Goal: Check status: Check status

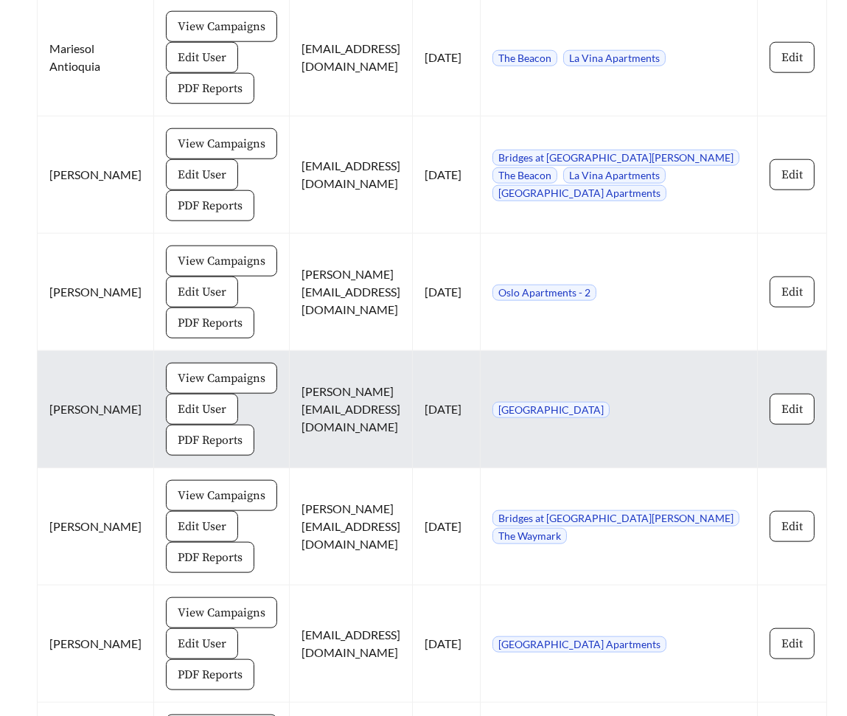
scroll to position [2683, 0]
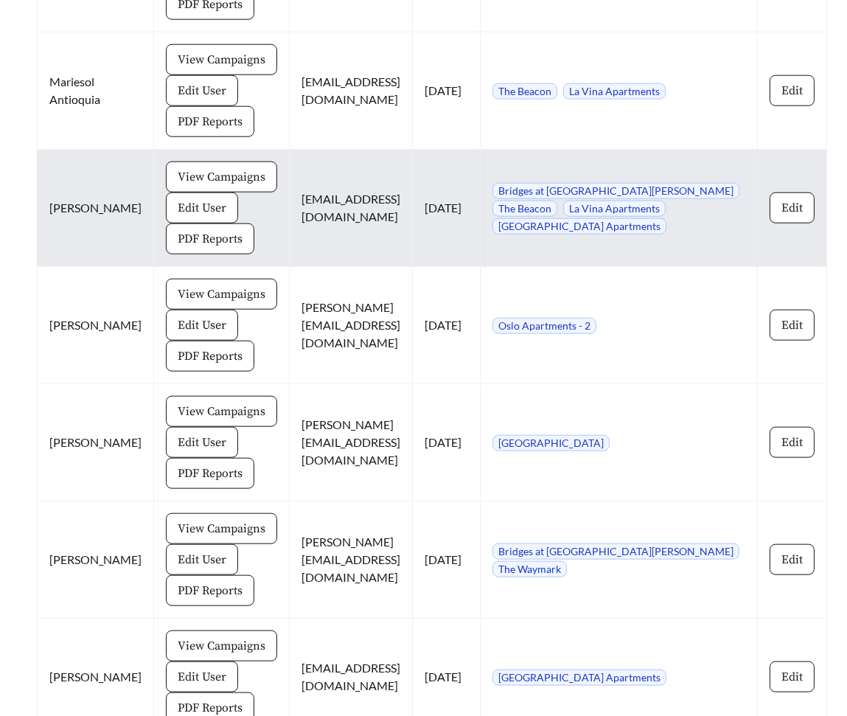
drag, startPoint x: 472, startPoint y: 325, endPoint x: 260, endPoint y: 322, distance: 211.6
click at [290, 267] on td "[EMAIL_ADDRESS][DOMAIN_NAME]" at bounding box center [351, 208] width 123 height 117
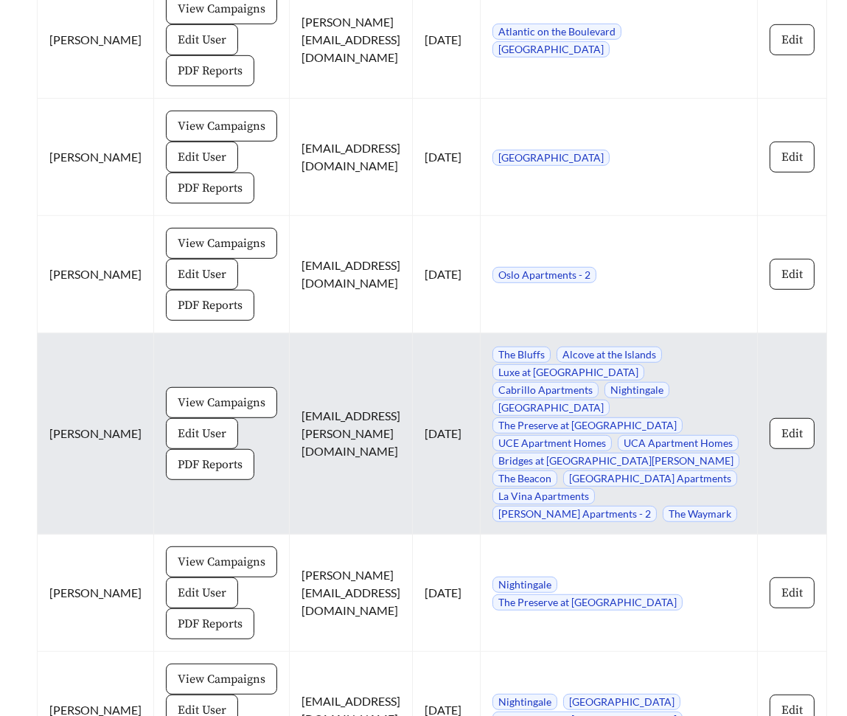
scroll to position [1594, 0]
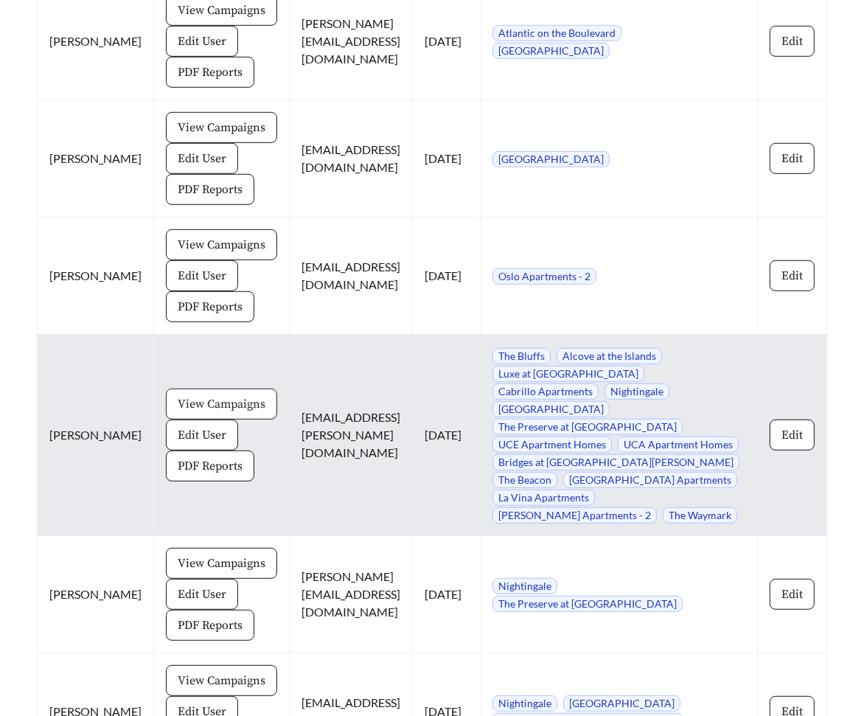
click at [172, 419] on button "View Campaigns" at bounding box center [221, 404] width 111 height 31
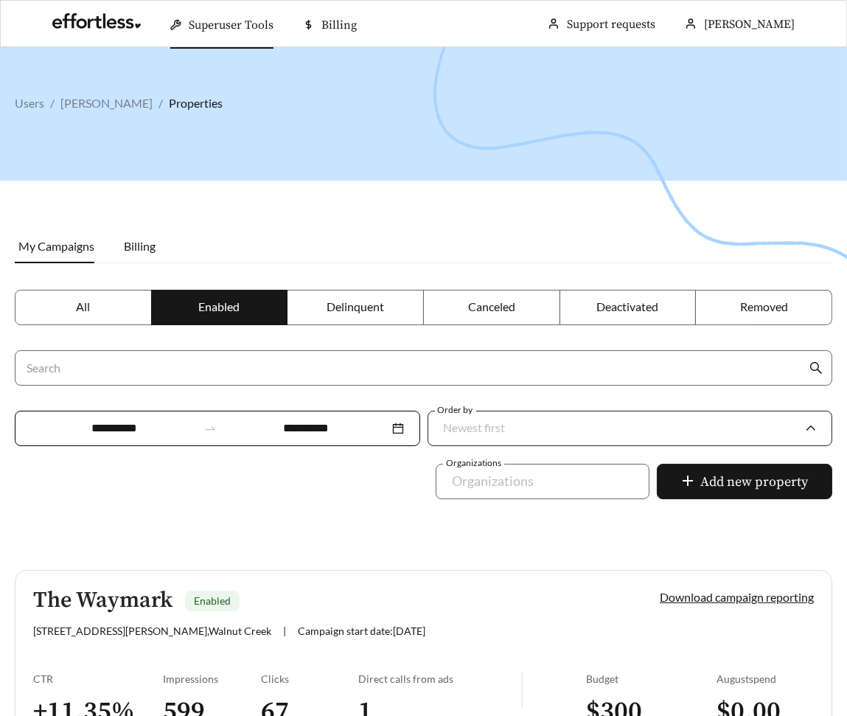
click at [534, 419] on div "Newest first" at bounding box center [623, 427] width 358 height 31
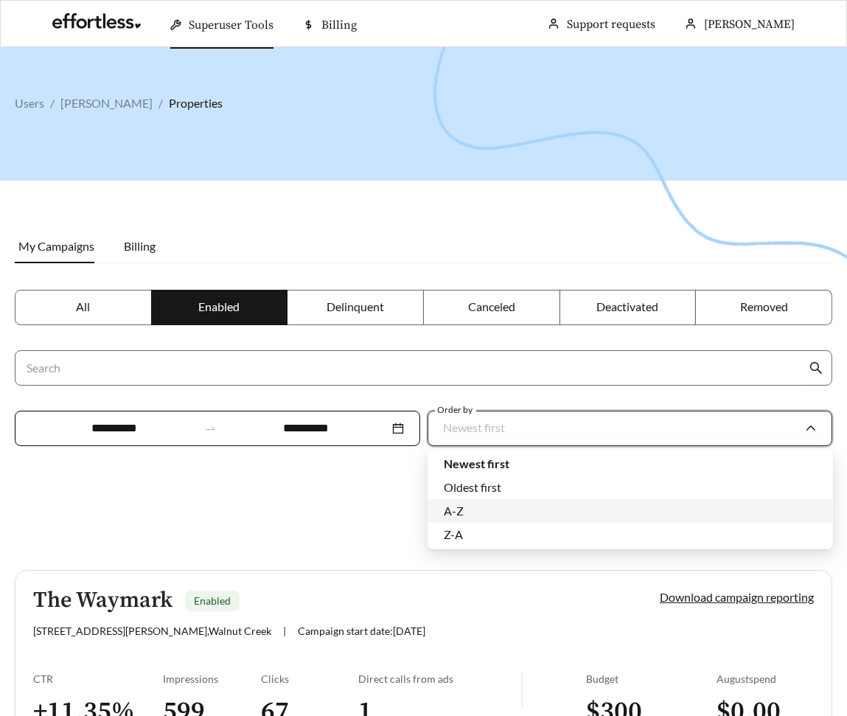
click at [467, 508] on div "A-Z" at bounding box center [630, 511] width 373 height 16
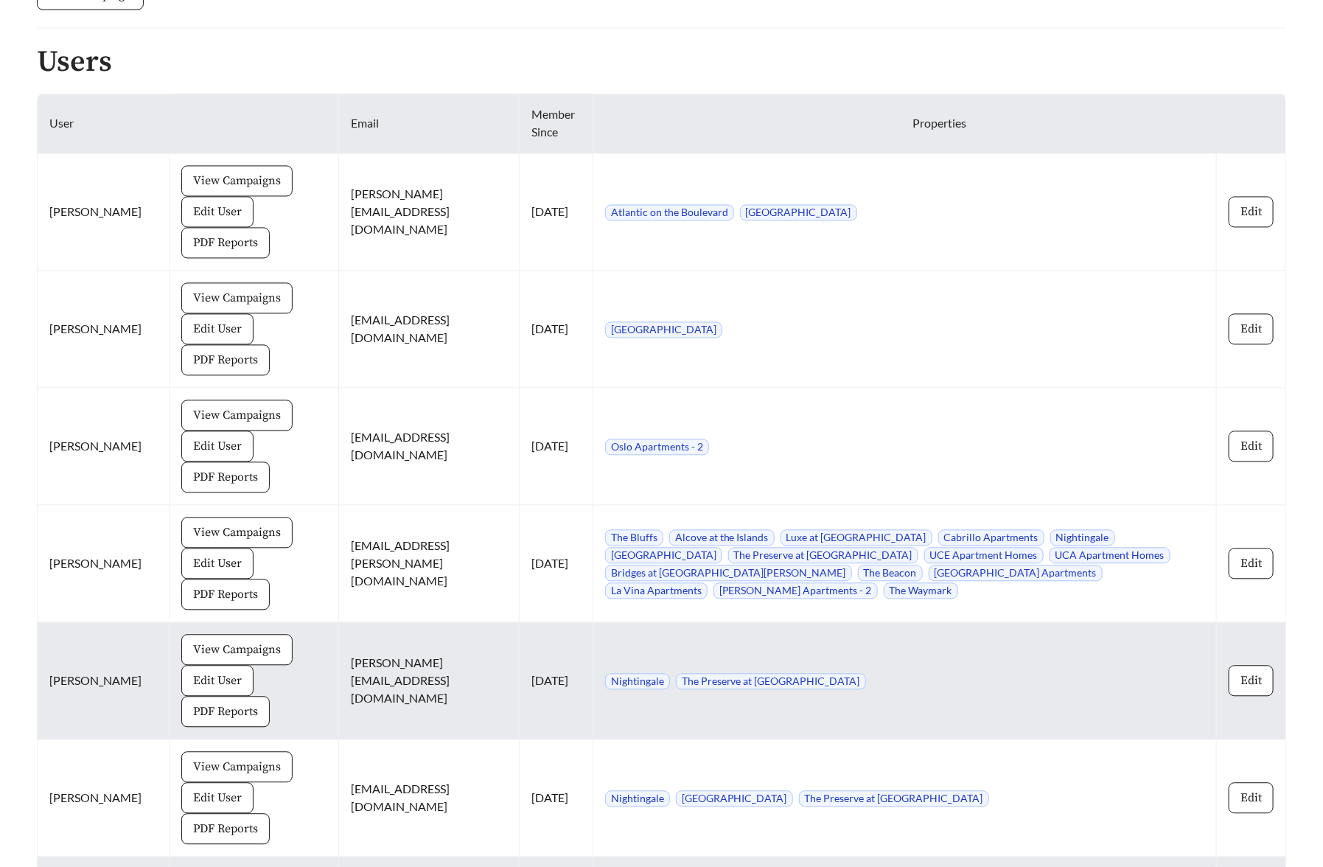
scroll to position [1426, 0]
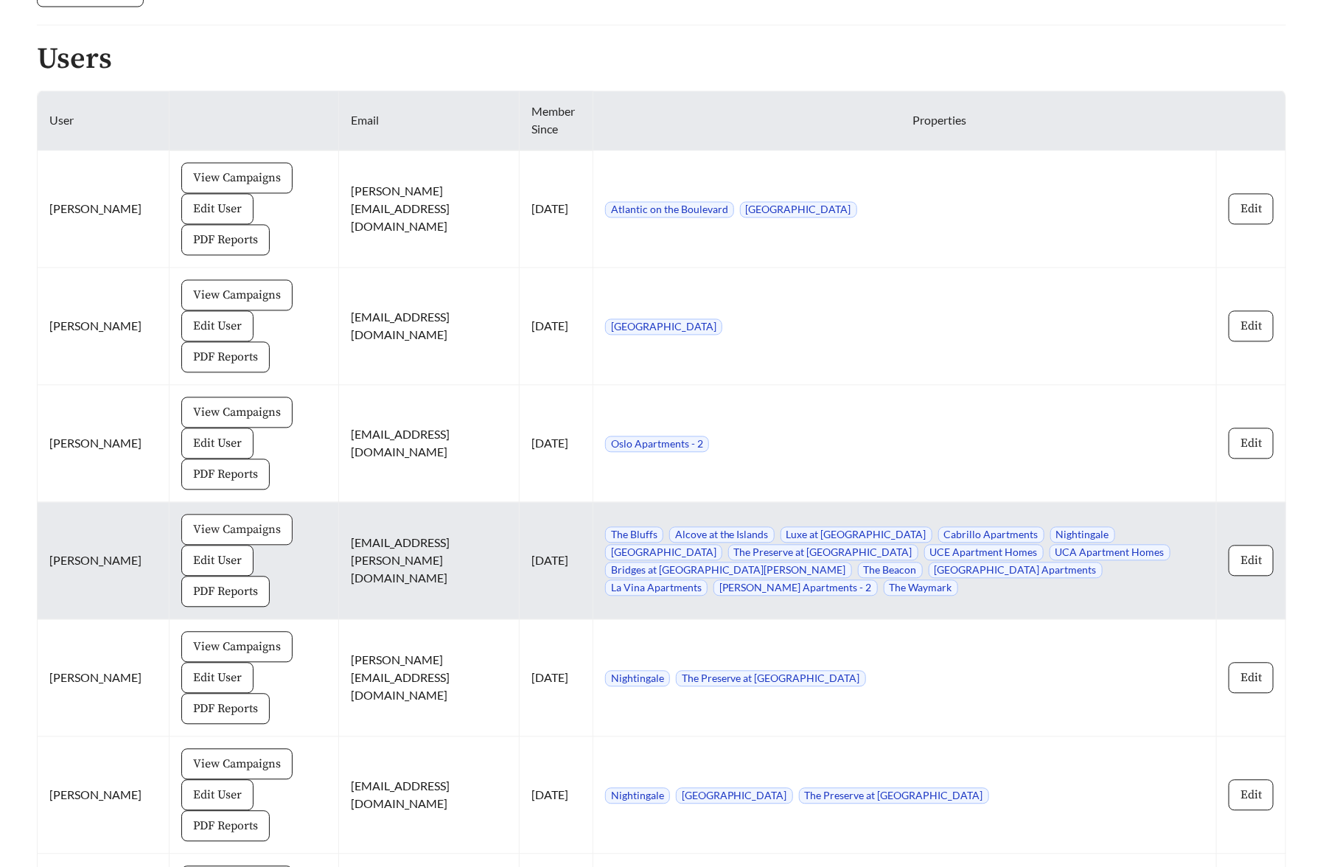
click at [231, 526] on span "View Campaigns" at bounding box center [237, 530] width 88 height 18
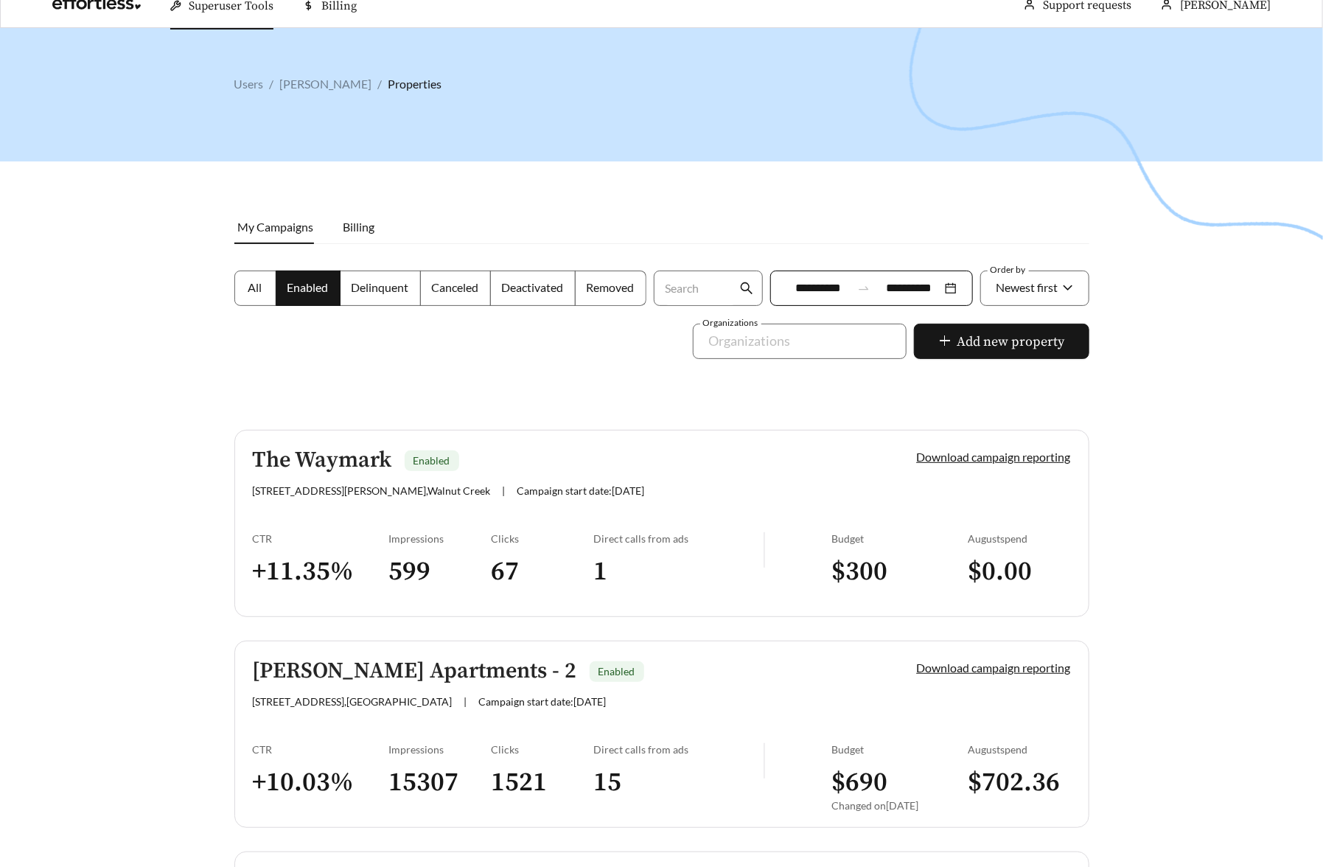
scroll to position [20, 0]
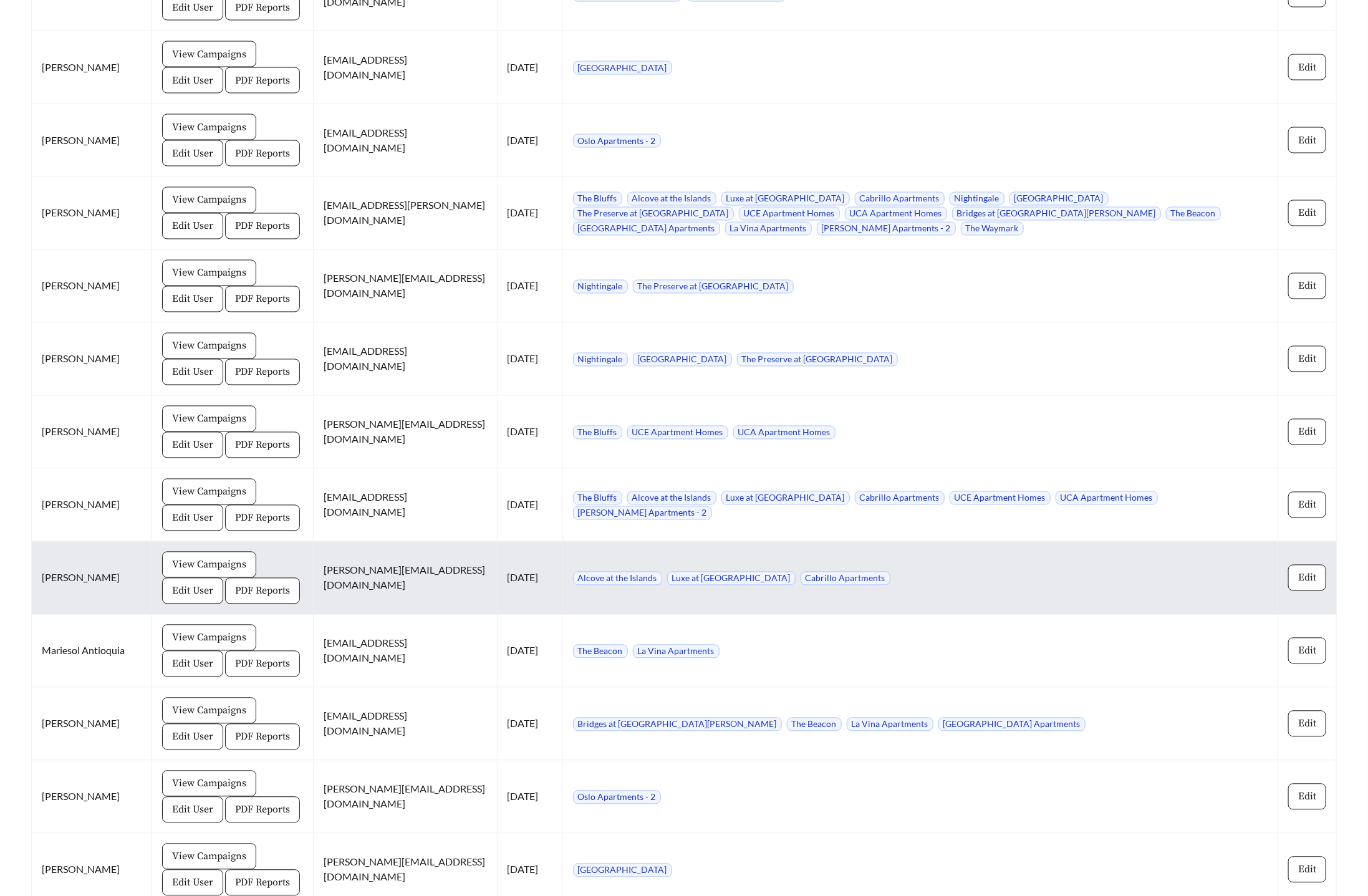
scroll to position [1378, 0]
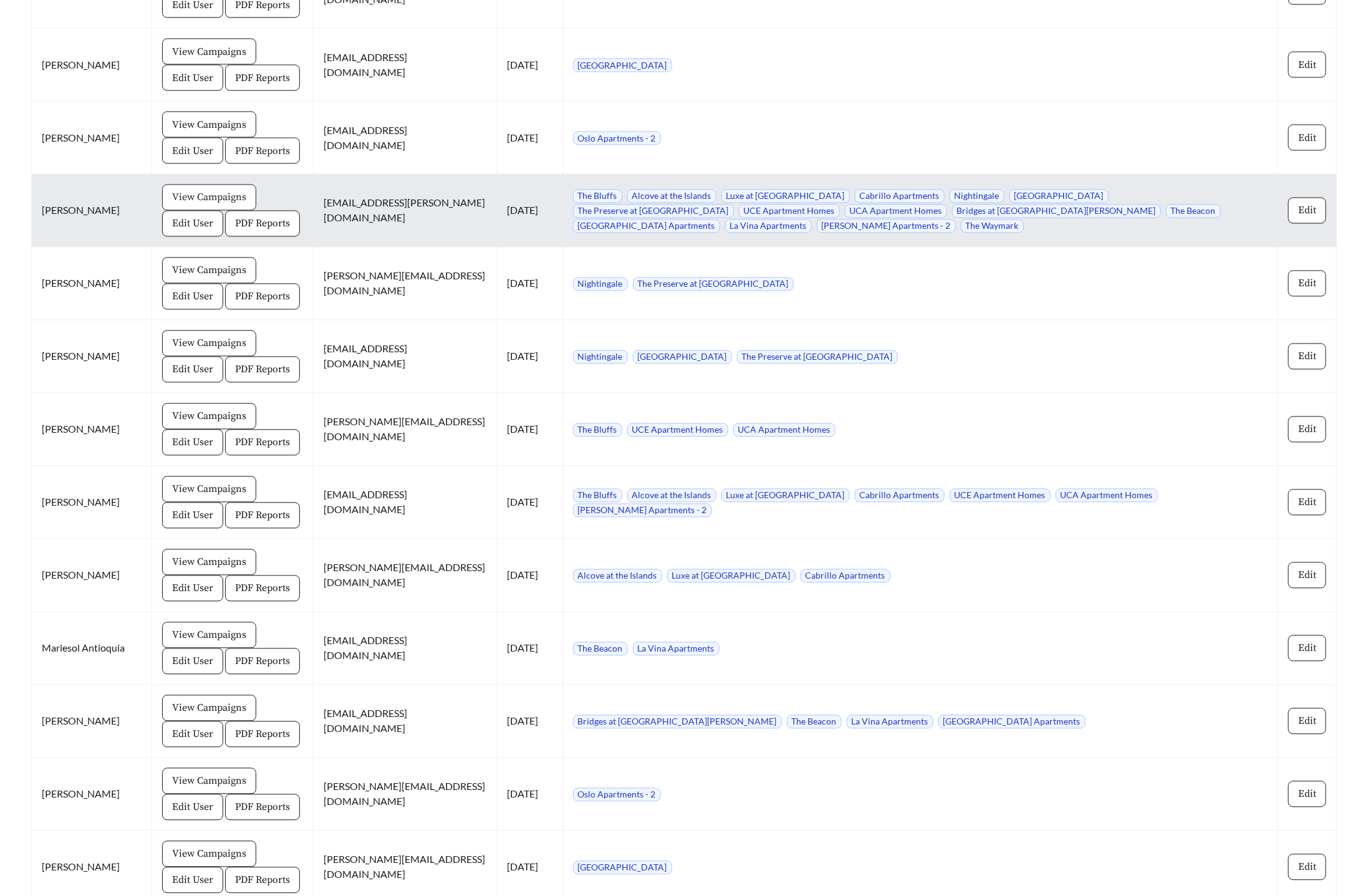
click at [213, 193] on span "View Campaigns" at bounding box center [209, 198] width 74 height 15
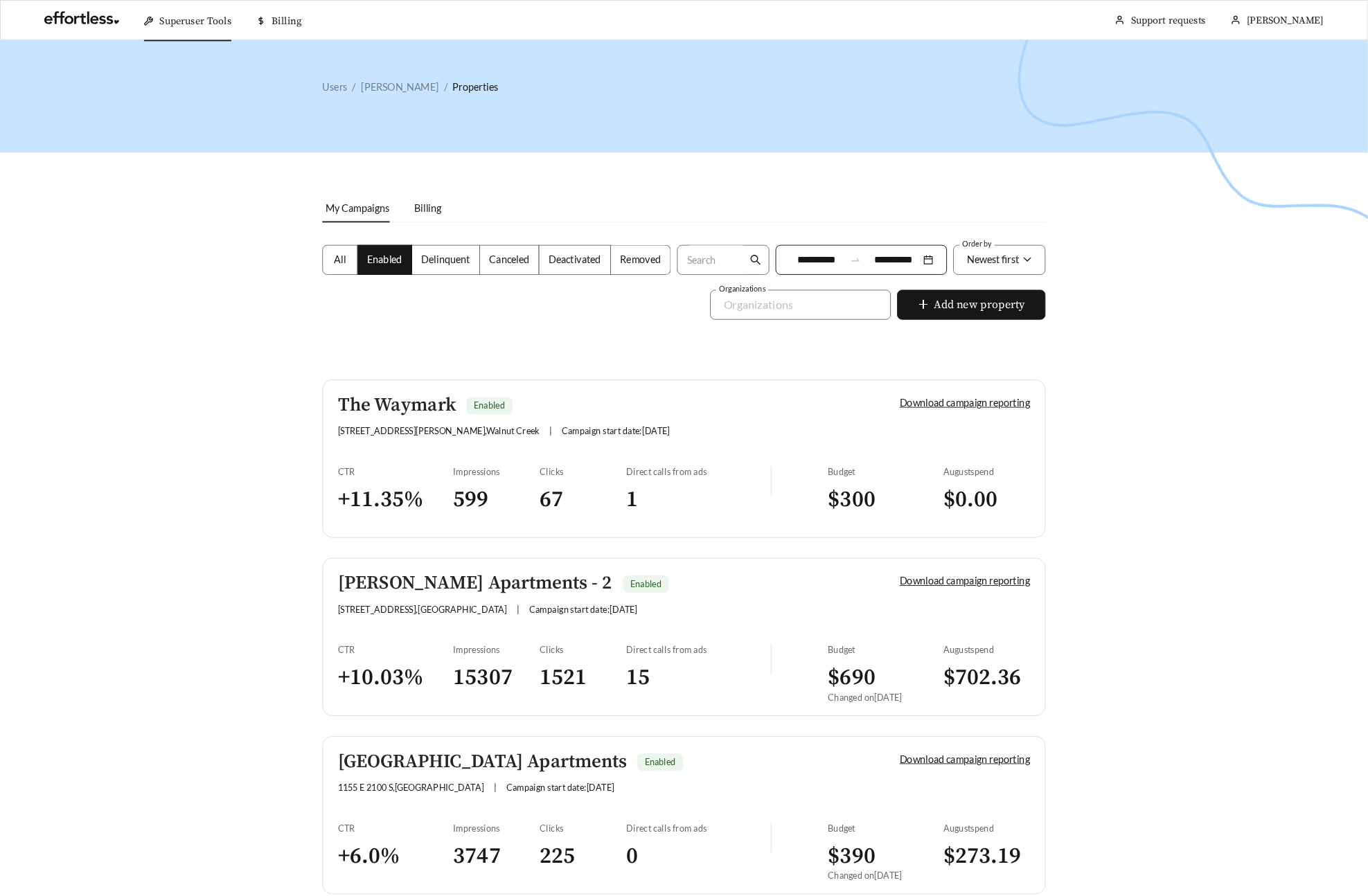
scroll to position [21, 0]
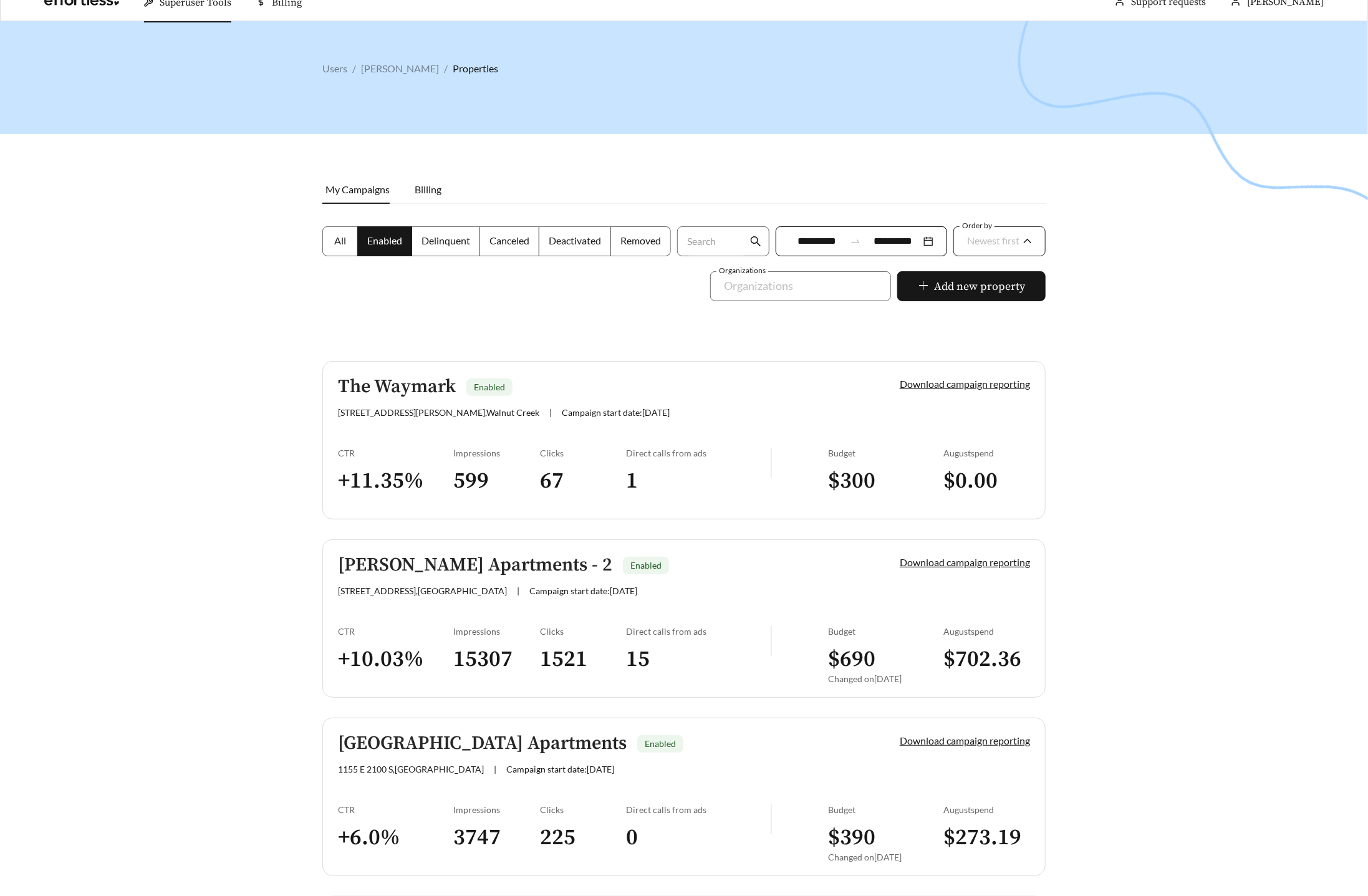
click at [1011, 236] on span "Newest first" at bounding box center [993, 240] width 52 height 12
click at [990, 311] on div "A-Z" at bounding box center [999, 311] width 66 height 14
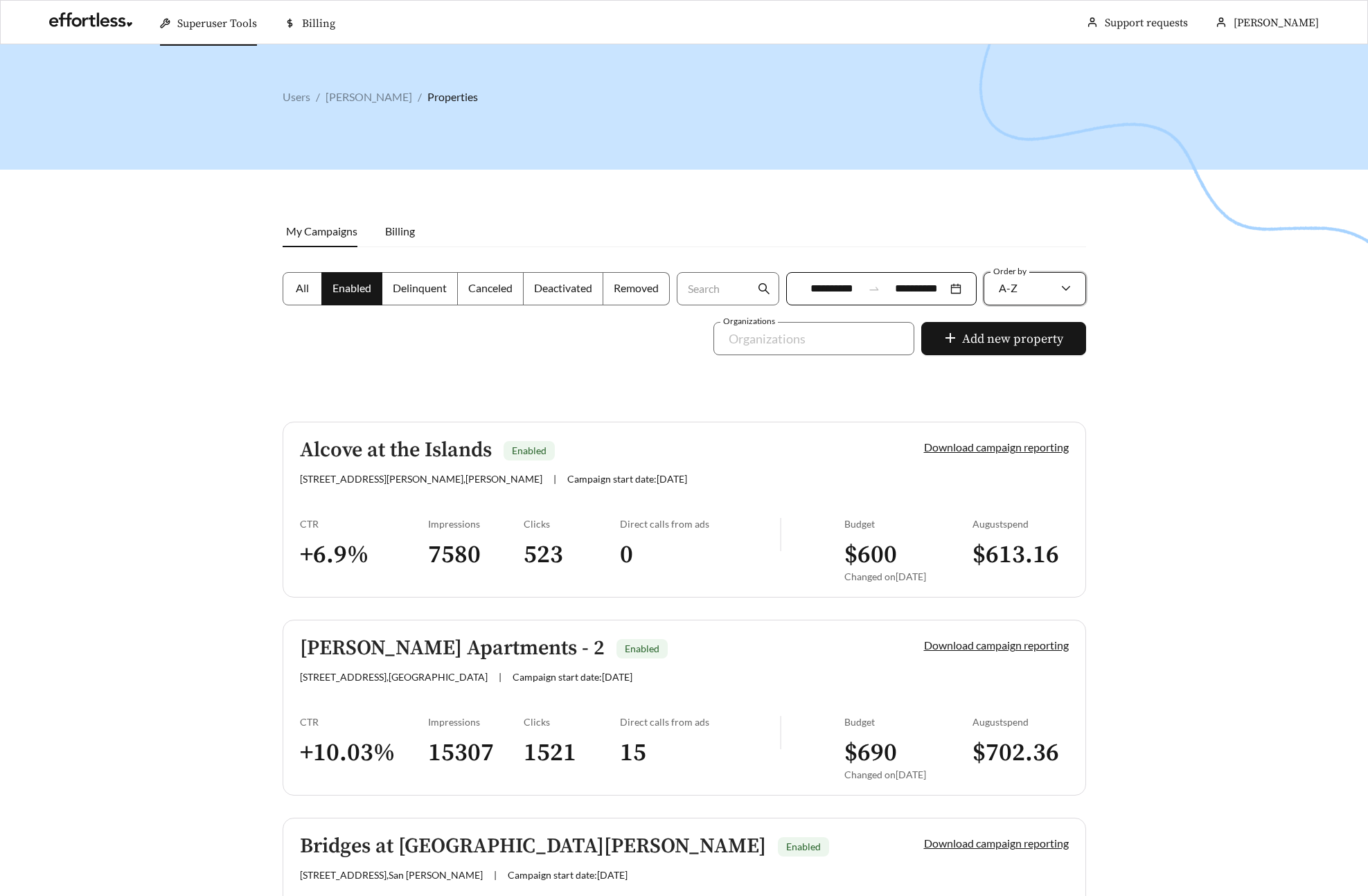
scroll to position [21, 0]
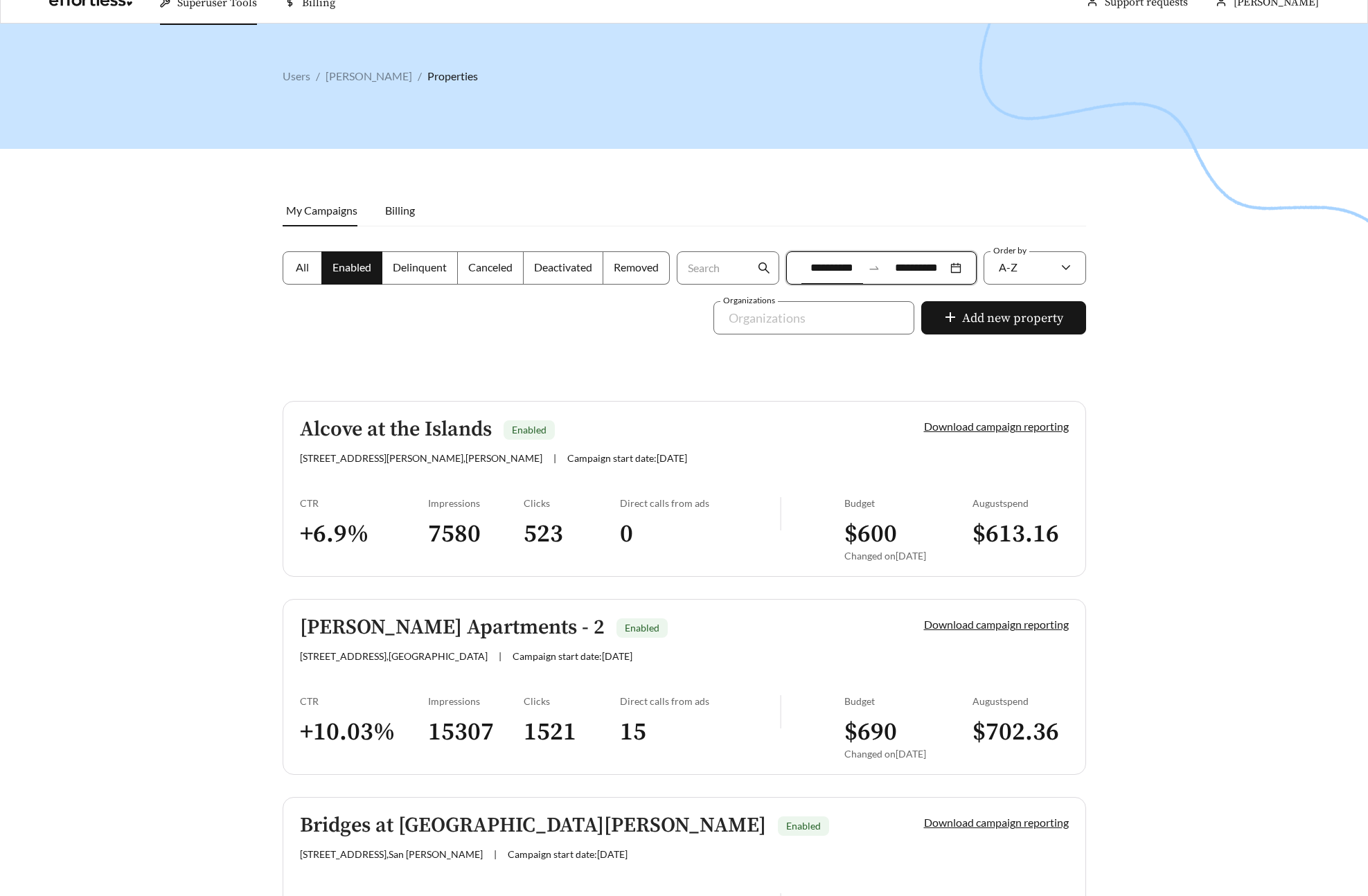
click at [847, 265] on input "**********" at bounding box center [832, 268] width 62 height 17
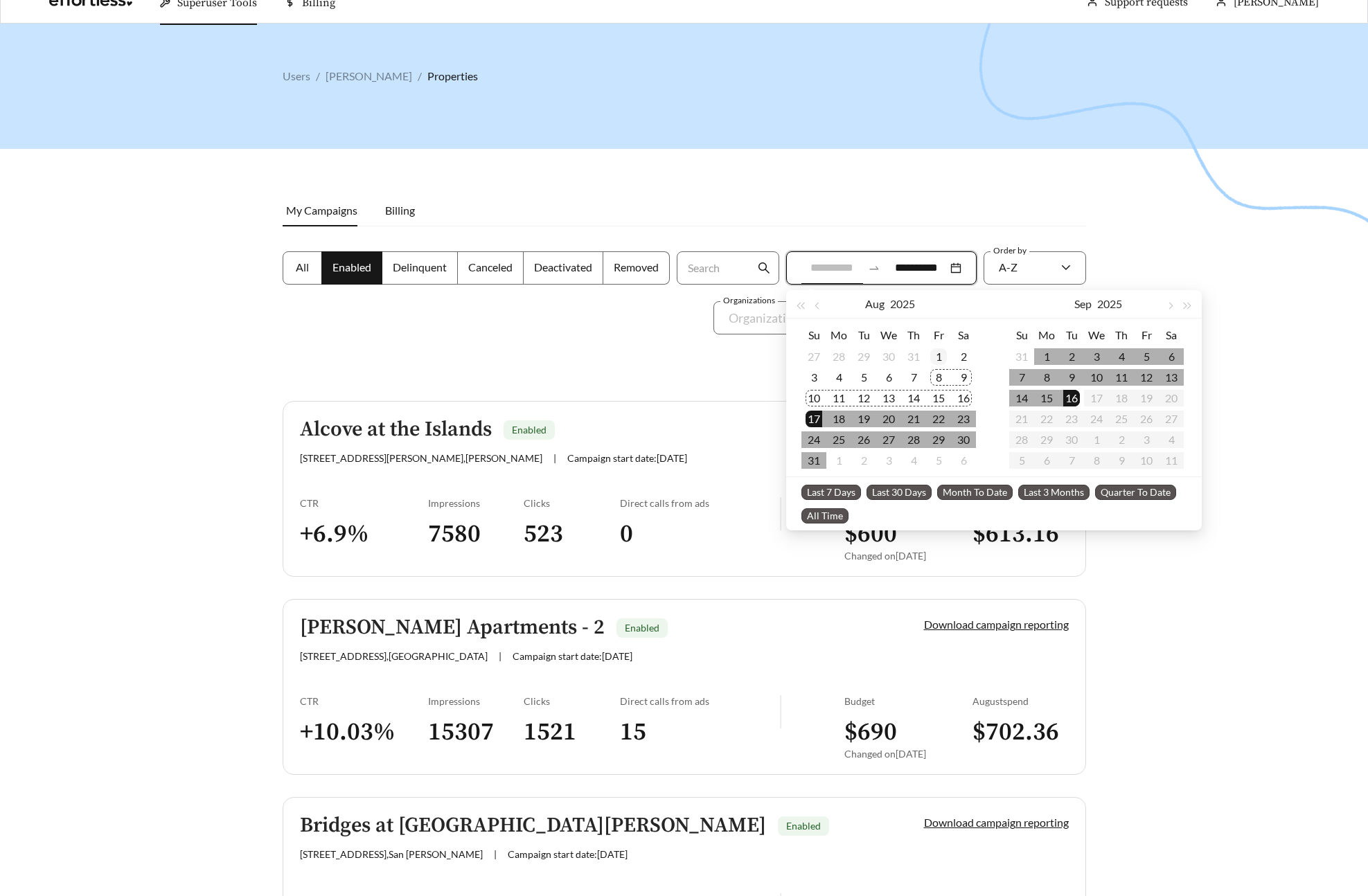
type input "**********"
click at [932, 351] on div "1" at bounding box center [939, 357] width 17 height 17
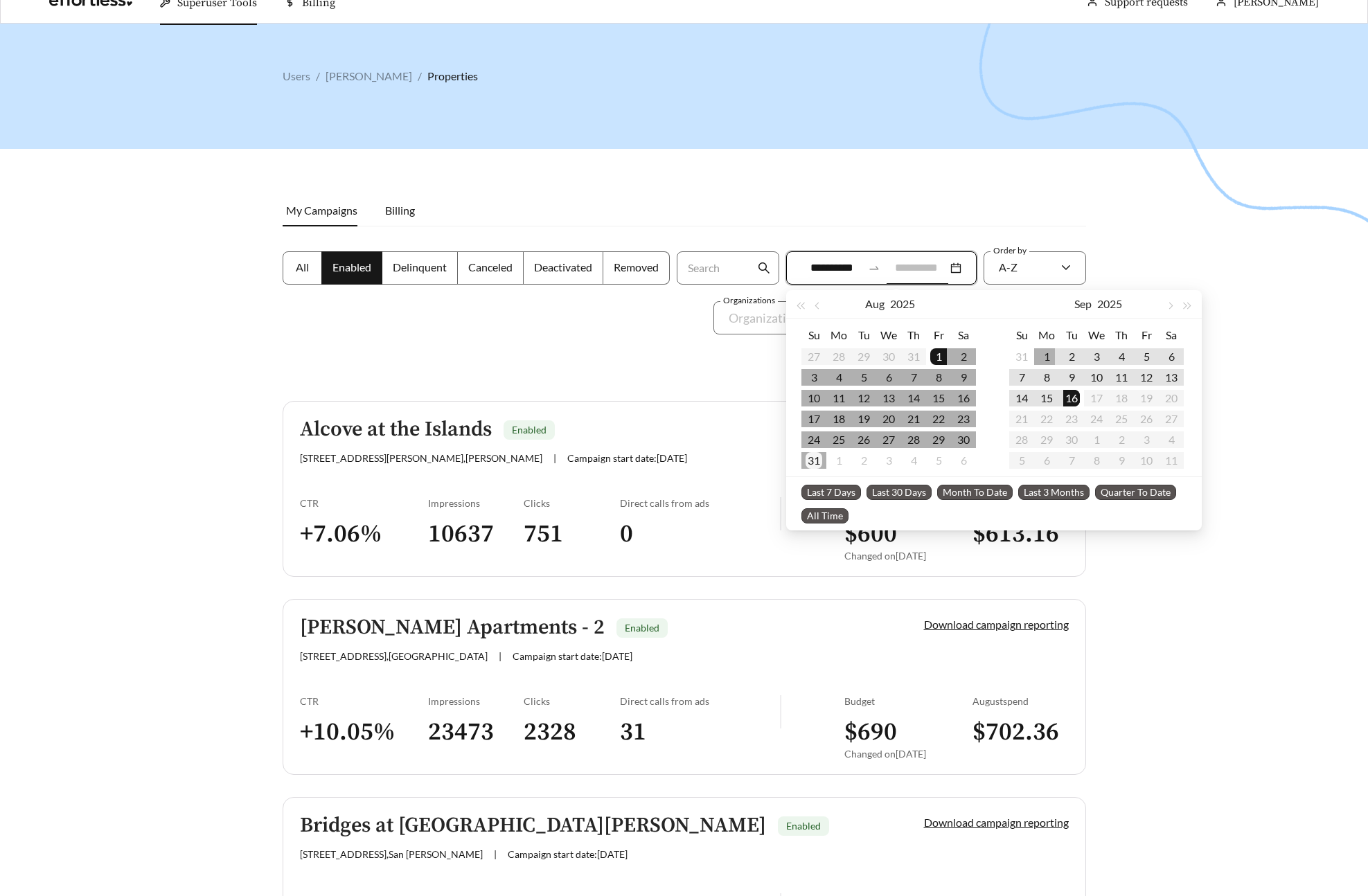
type input "**********"
click at [814, 465] on div "31" at bounding box center [814, 460] width 17 height 17
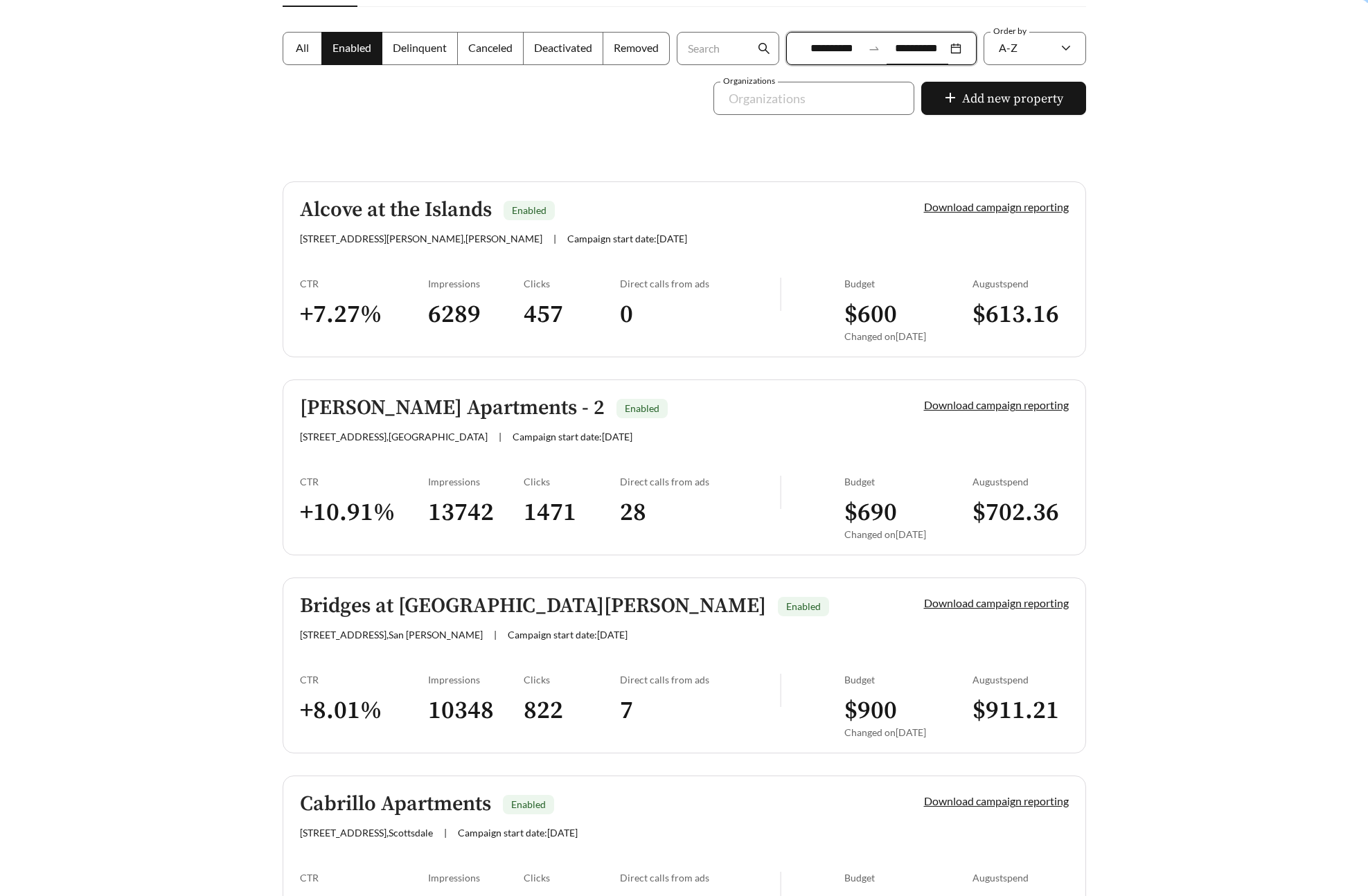
scroll to position [241, 0]
click at [510, 289] on div "Impressions 6289" at bounding box center [476, 314] width 96 height 74
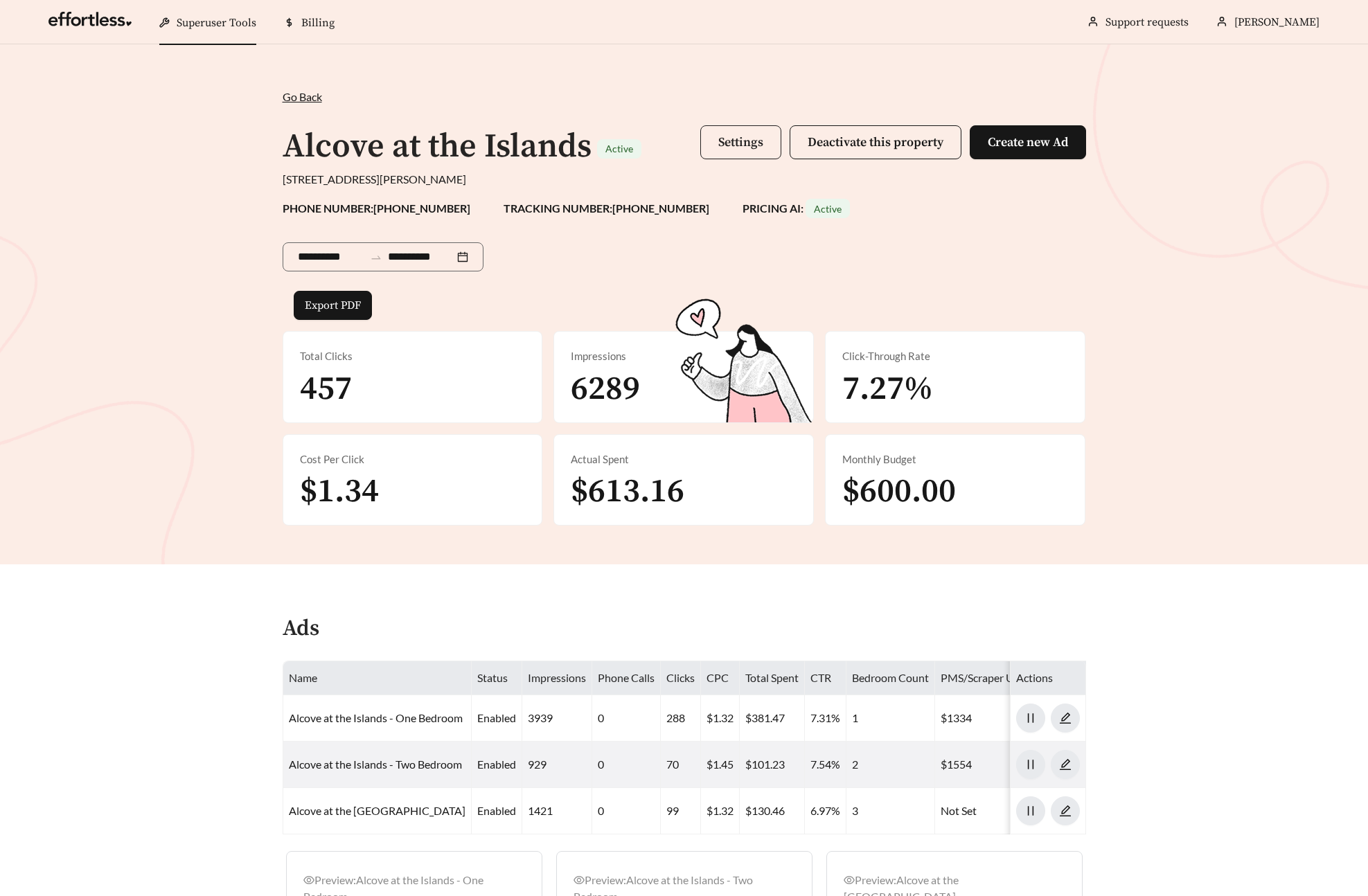
click at [723, 144] on span "Settings" at bounding box center [740, 142] width 45 height 16
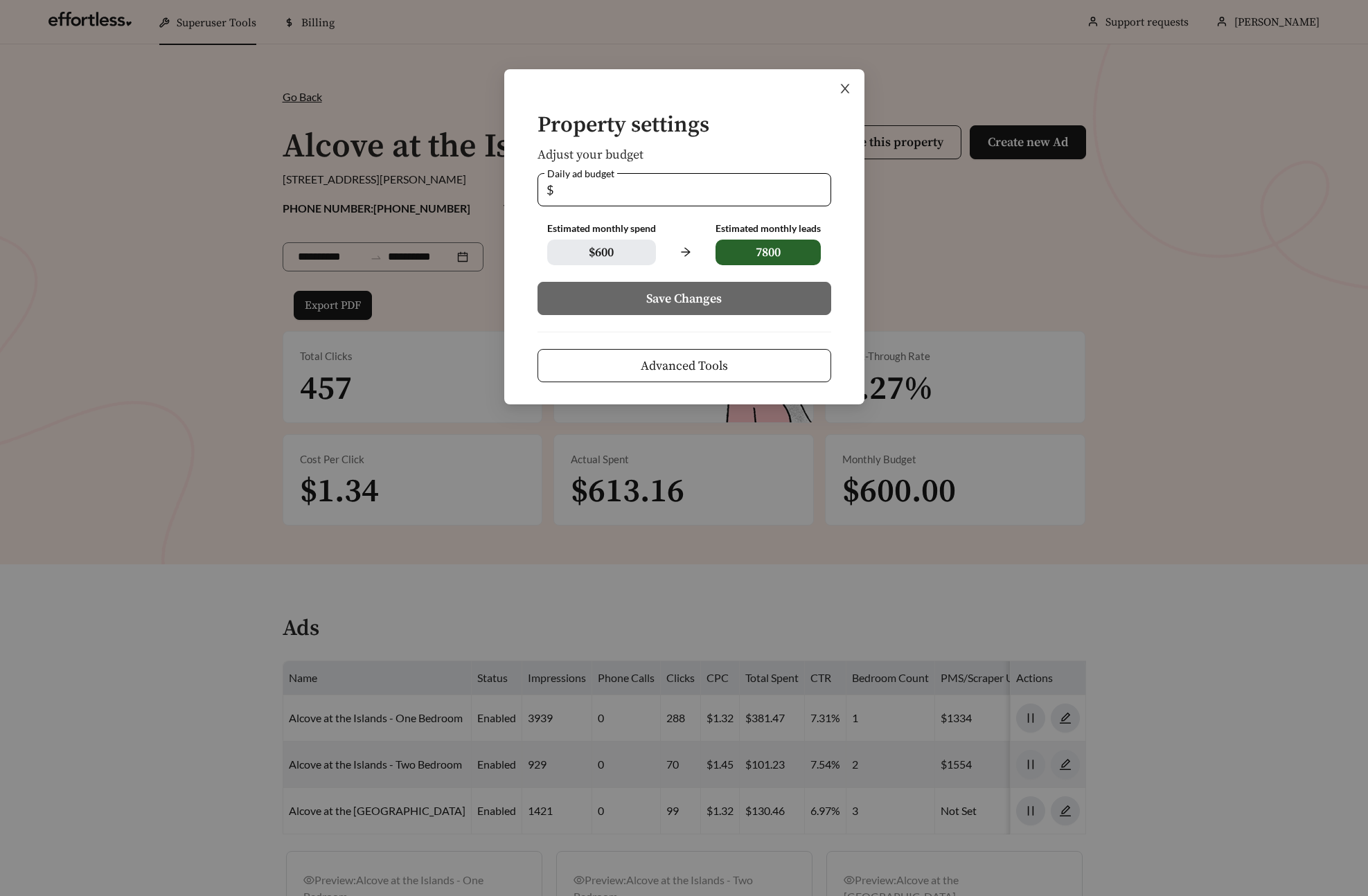
click at [837, 88] on span "Close" at bounding box center [845, 88] width 39 height 39
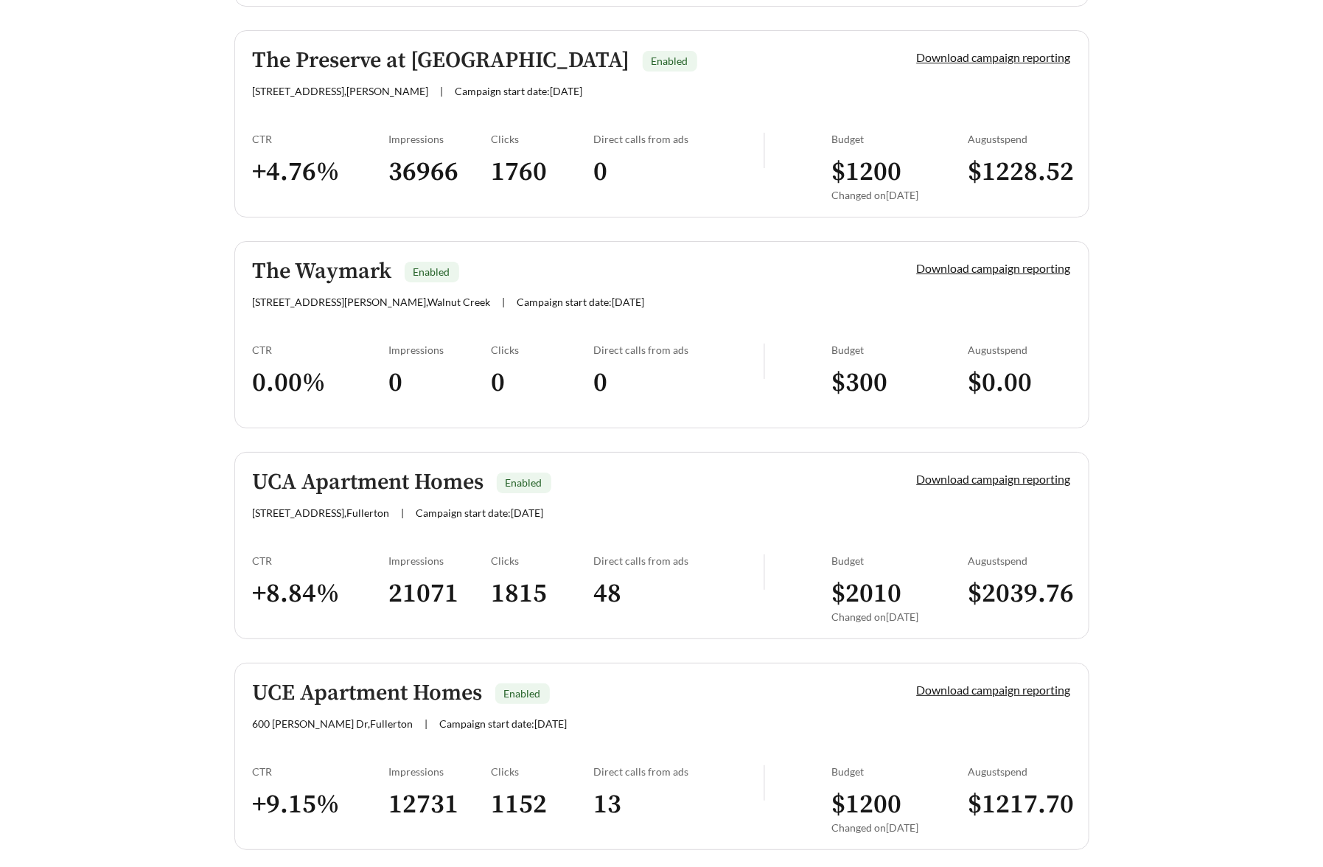
scroll to position [2787, 0]
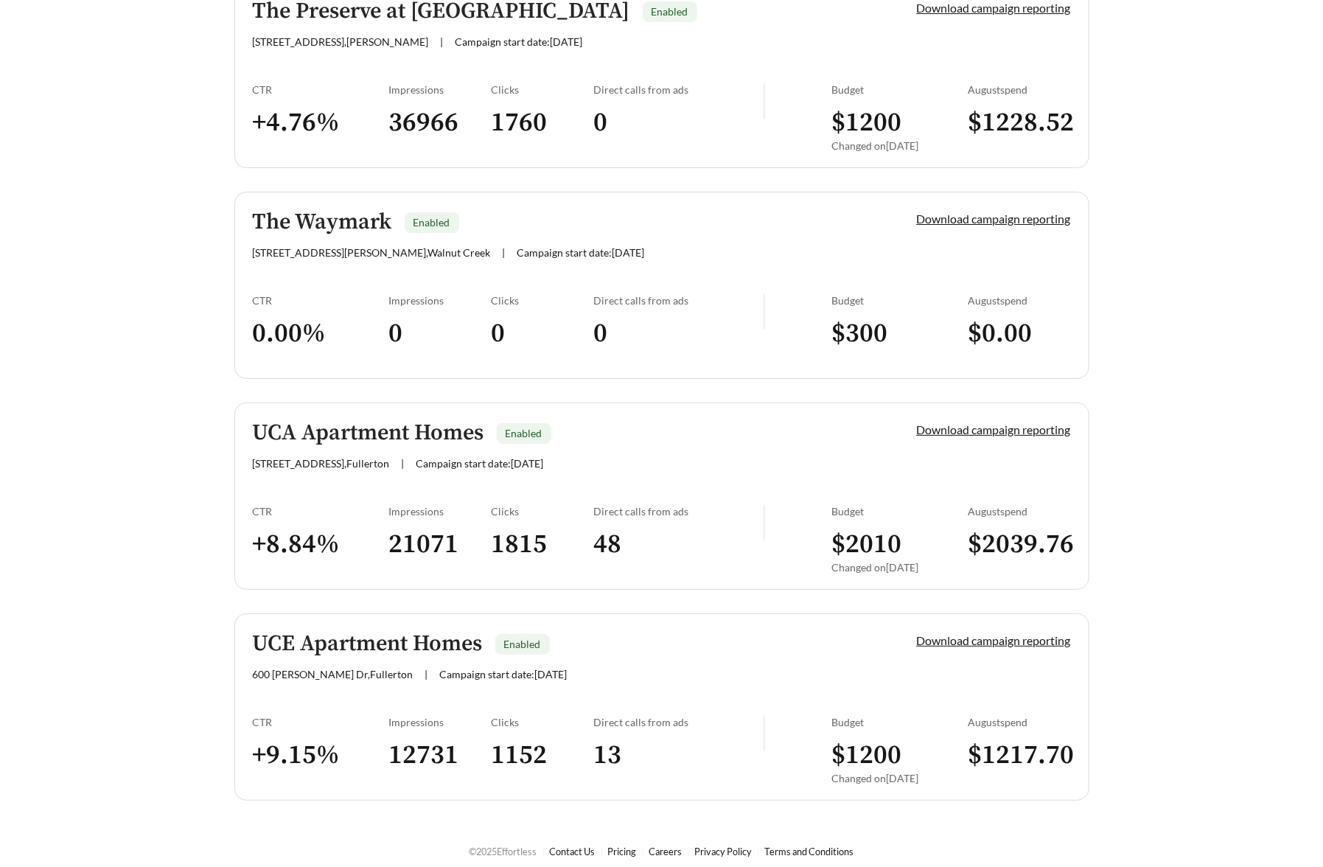
click at [280, 480] on link "UCA Apartment Homes Enabled 2404 Nutwood Ave , Fullerton | Campaign start date:…" at bounding box center [661, 496] width 855 height 187
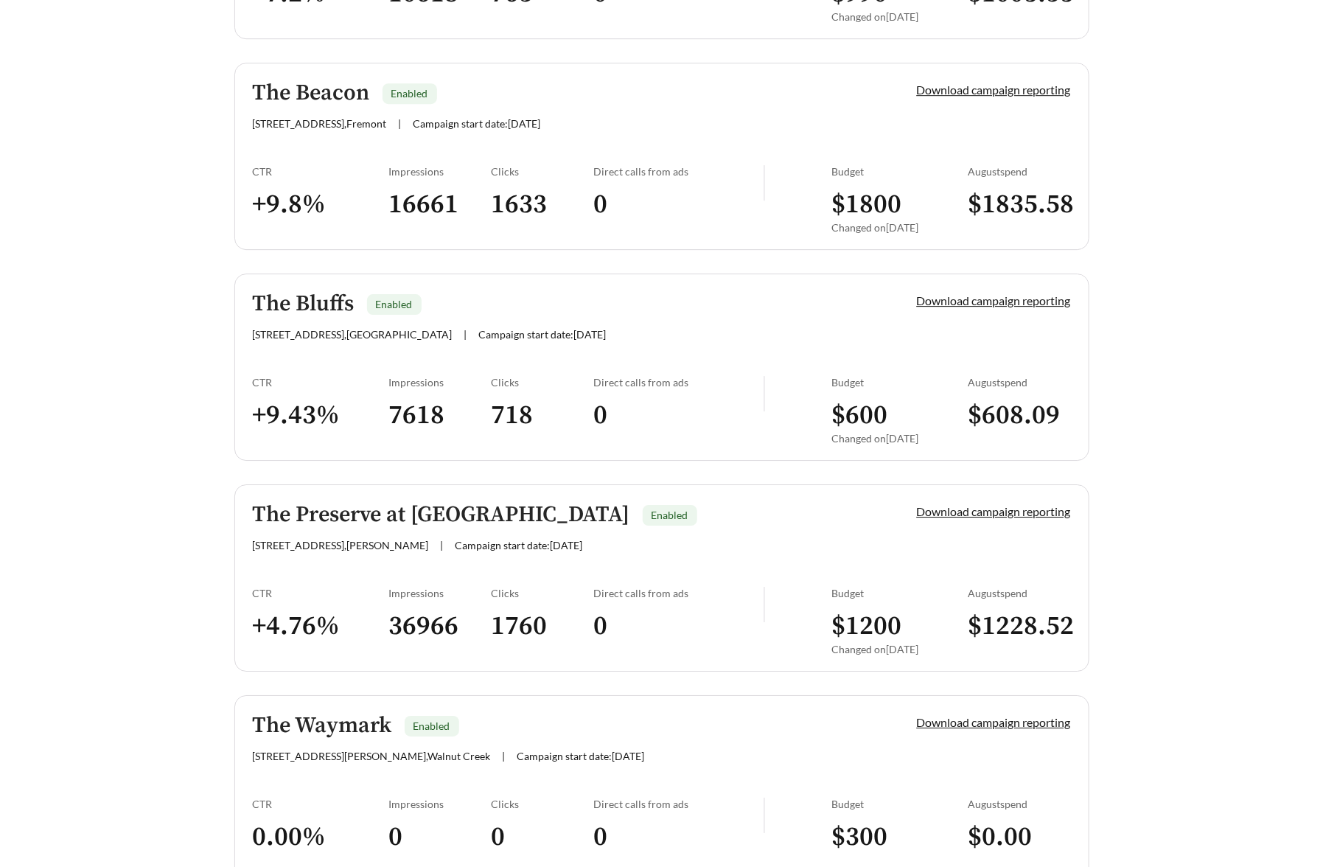
scroll to position [2305, 0]
